Goal: Book appointment/travel/reservation

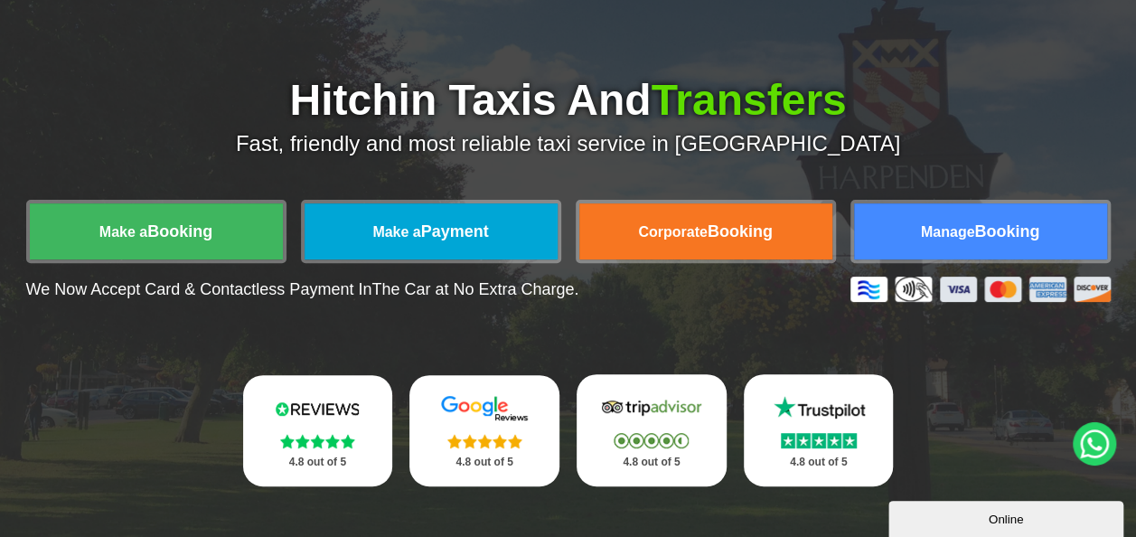
scroll to position [149, 0]
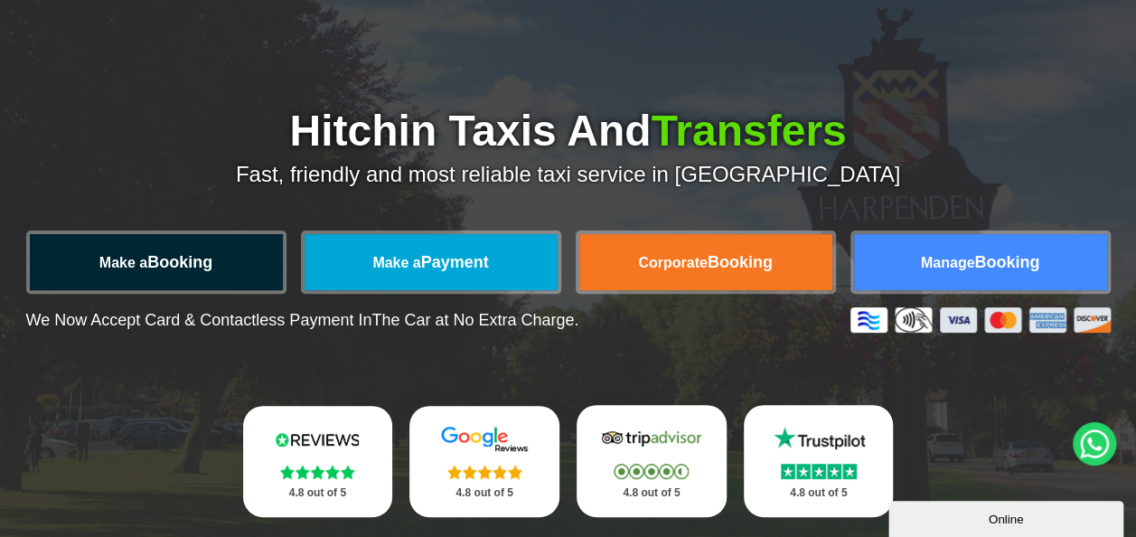
click at [230, 257] on link "Make a Booking" at bounding box center [156, 262] width 253 height 56
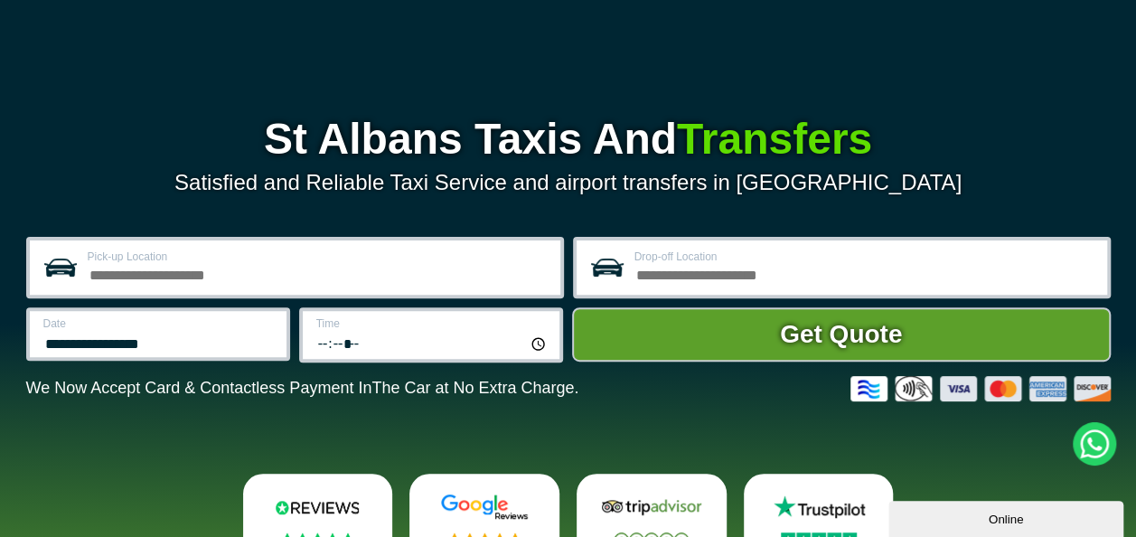
scroll to position [181, 0]
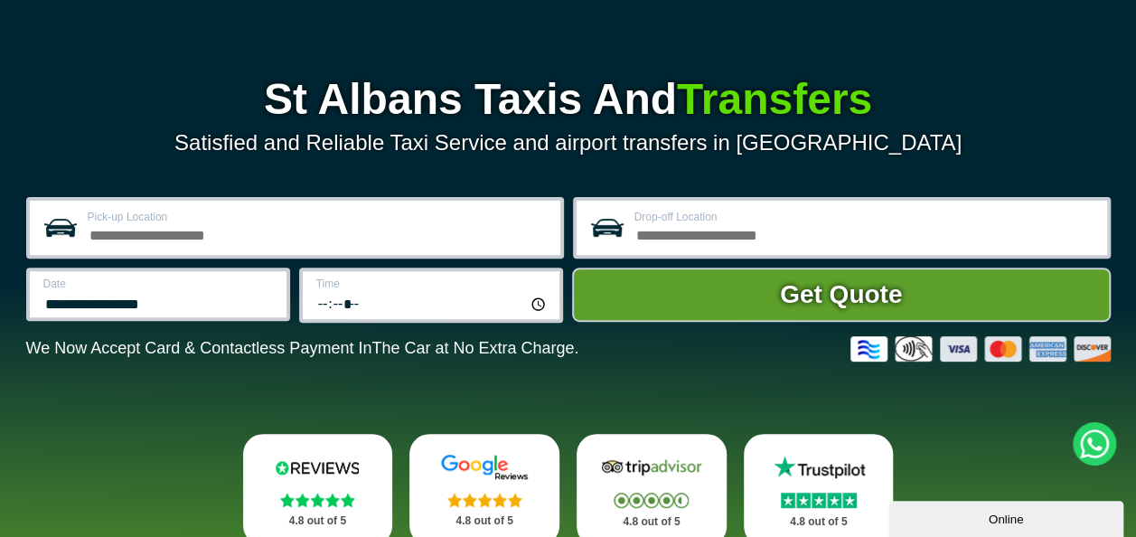
click at [443, 235] on input "Pick-up Location" at bounding box center [319, 233] width 462 height 22
click at [224, 237] on input "Pick-up Location" at bounding box center [319, 233] width 462 height 22
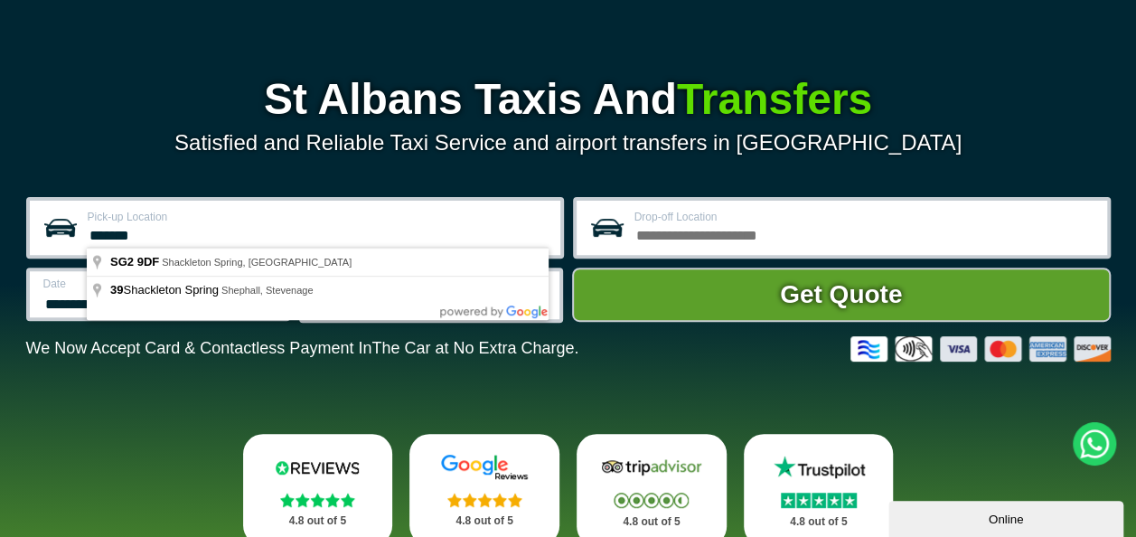
type input "*******"
click at [661, 238] on input "Drop-off Location" at bounding box center [865, 233] width 462 height 22
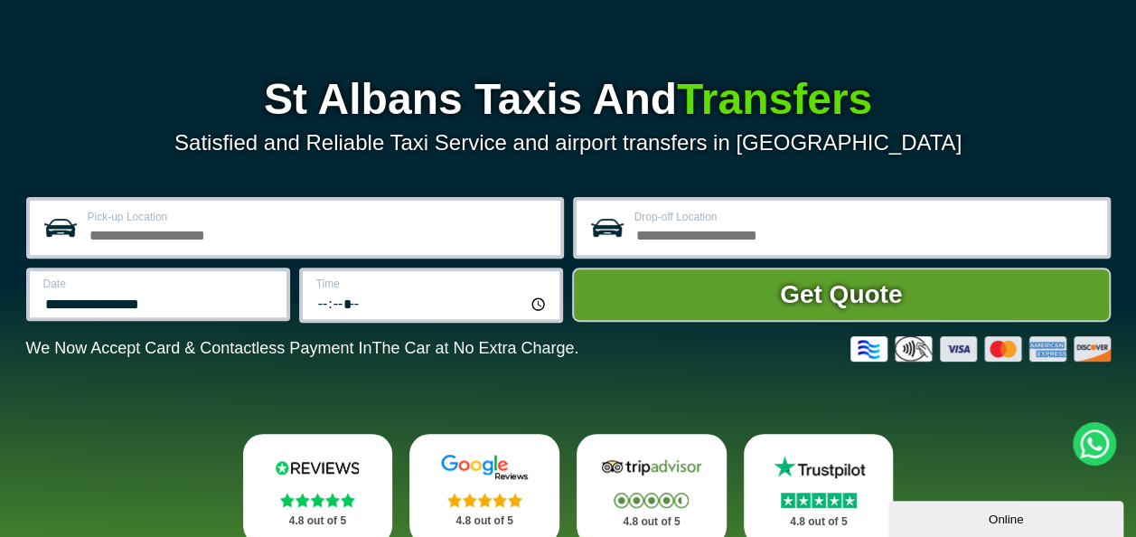
drag, startPoint x: 287, startPoint y: 234, endPoint x: 180, endPoint y: 213, distance: 109.5
click at [180, 213] on div "Pick-up Location" at bounding box center [295, 227] width 538 height 61
click at [253, 233] on input "Pick-up Location" at bounding box center [319, 233] width 462 height 22
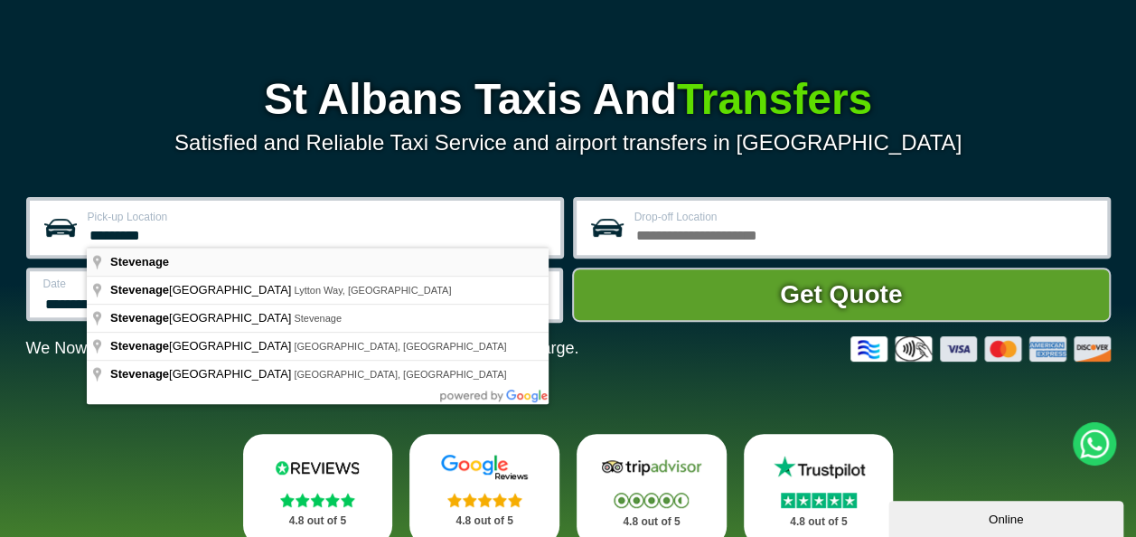
type input "*********"
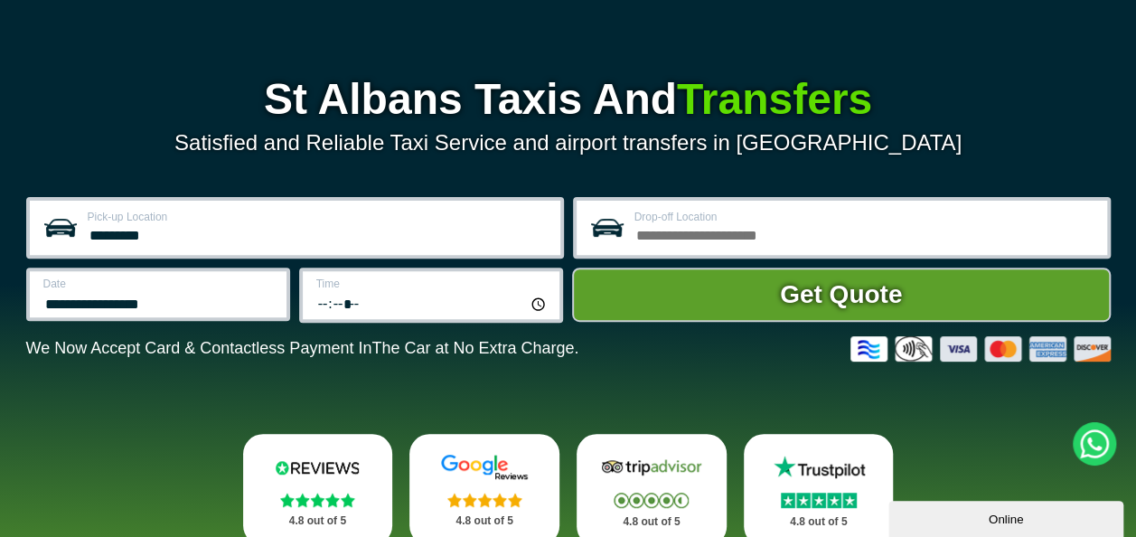
click at [687, 230] on input "Drop-off Location" at bounding box center [865, 233] width 462 height 22
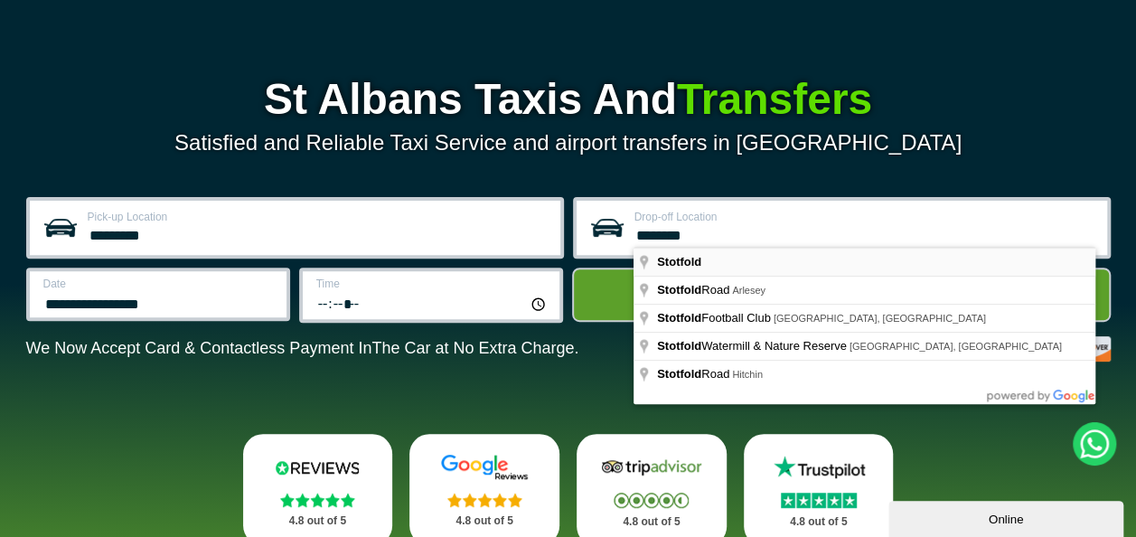
type input "********"
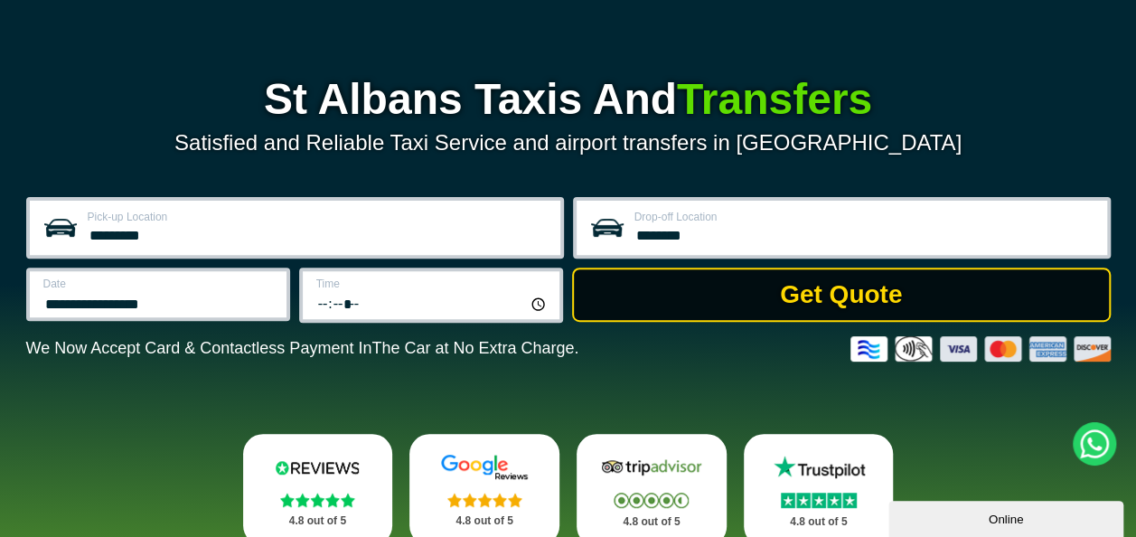
click at [737, 300] on button "Get Quote" at bounding box center [841, 294] width 539 height 54
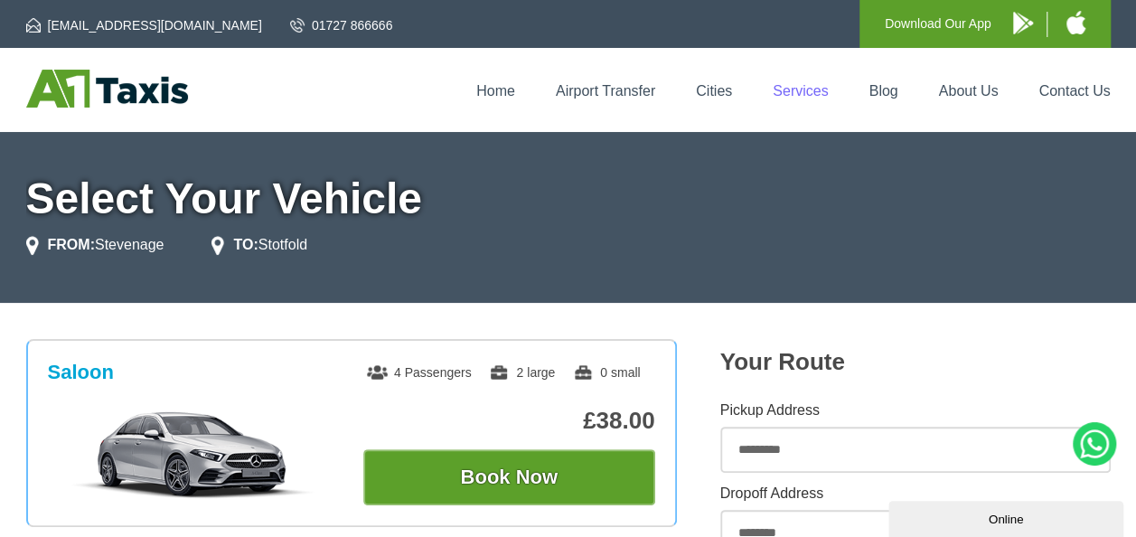
click at [808, 92] on link "Services" at bounding box center [800, 90] width 55 height 15
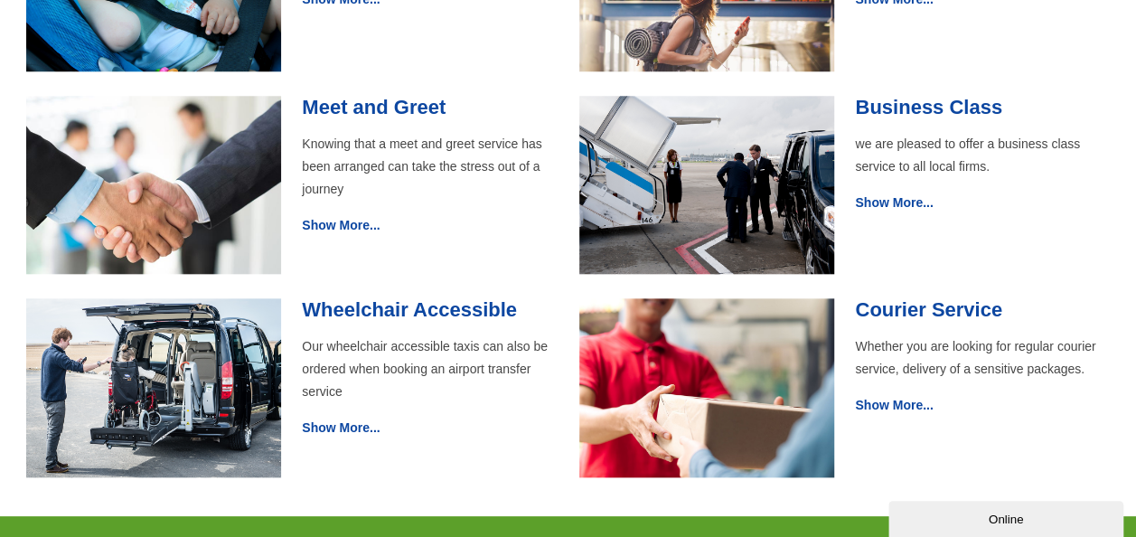
scroll to position [813, 0]
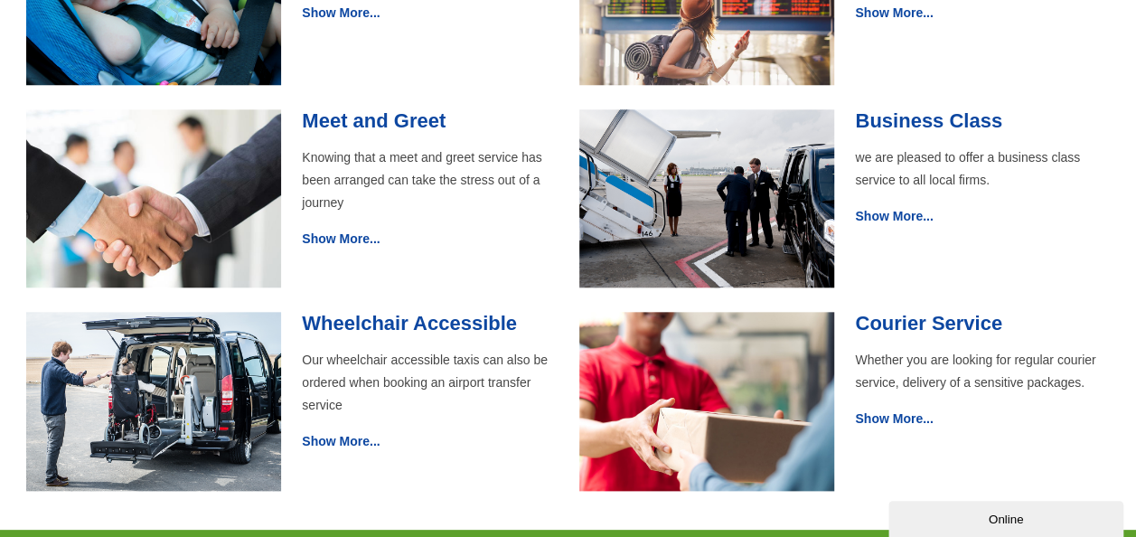
click at [938, 516] on div "Online" at bounding box center [1006, 519] width 208 height 14
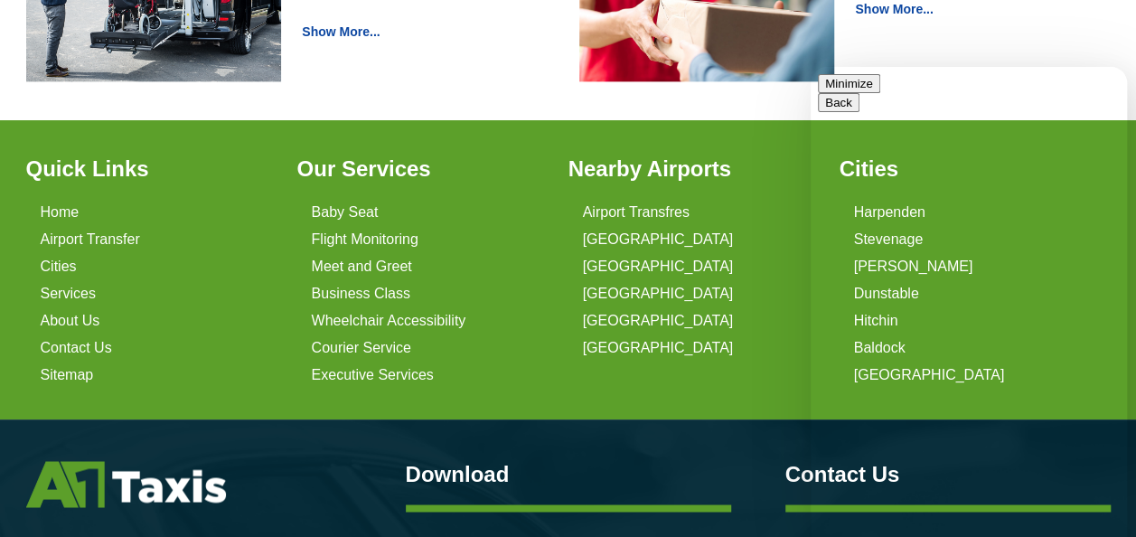
scroll to position [1265, 0]
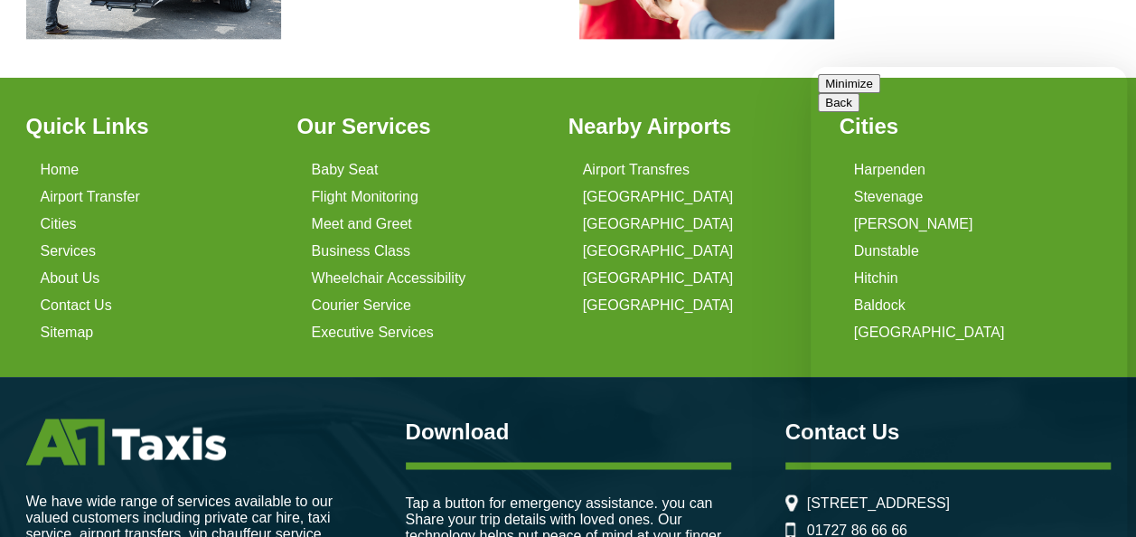
drag, startPoint x: 836, startPoint y: 177, endPoint x: 845, endPoint y: 311, distance: 134.0
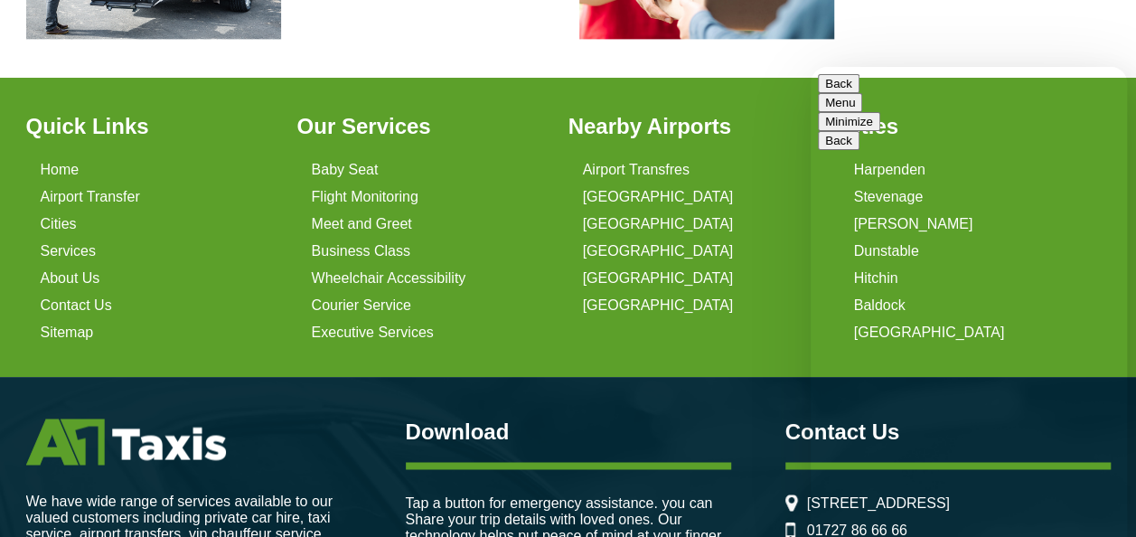
drag, startPoint x: 901, startPoint y: 519, endPoint x: 819, endPoint y: 522, distance: 82.3
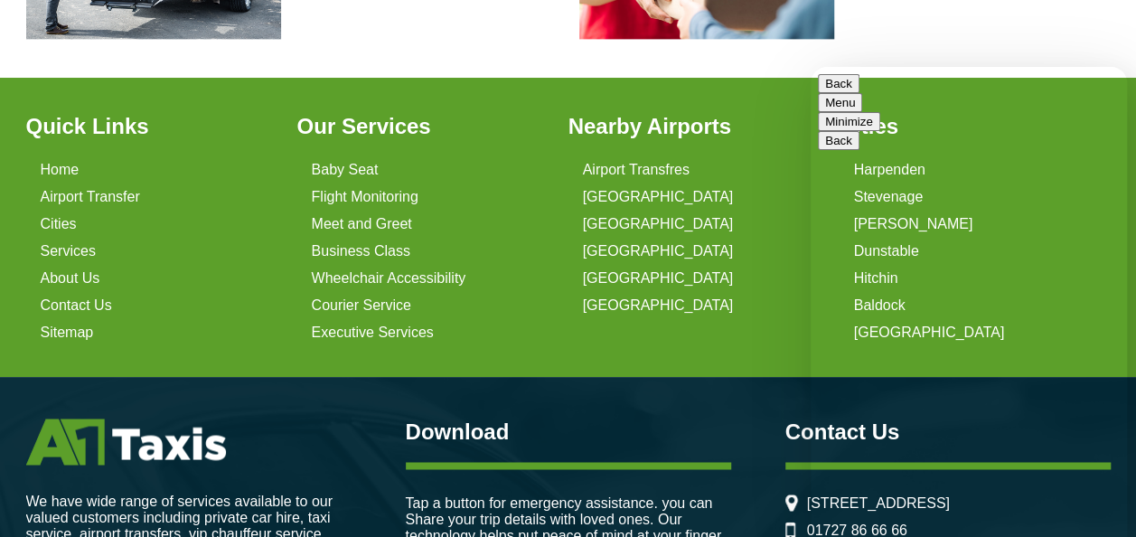
drag, startPoint x: 848, startPoint y: 512, endPoint x: 826, endPoint y: 515, distance: 21.9
drag, startPoint x: 1015, startPoint y: 503, endPoint x: 981, endPoint y: 499, distance: 33.7
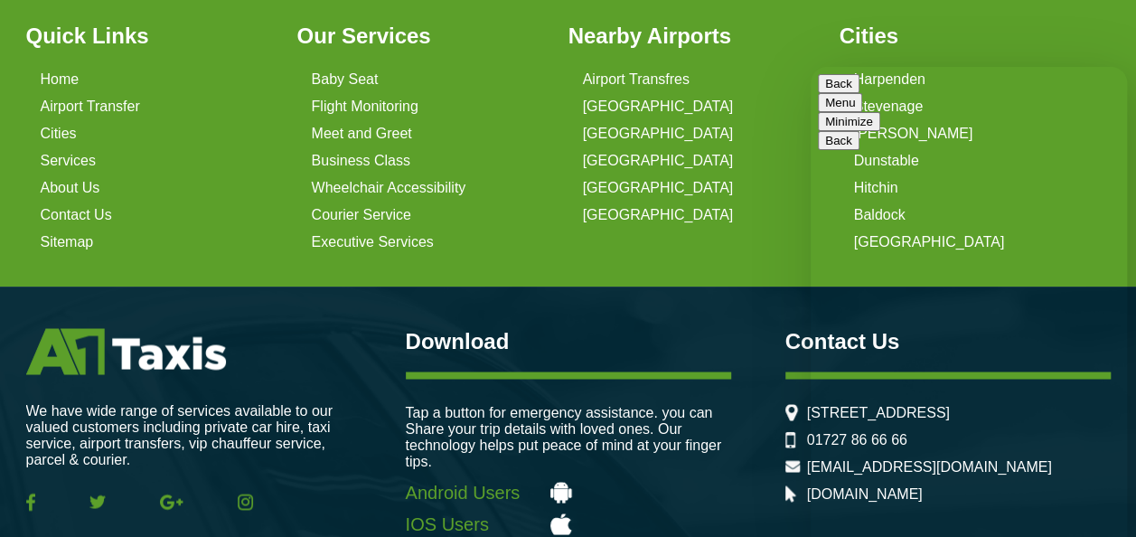
type textarea "**********"
click at [880, 112] on button "Minimize" at bounding box center [849, 121] width 62 height 19
